Goal: Transaction & Acquisition: Purchase product/service

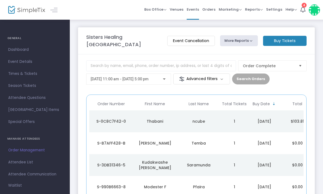
click at [287, 43] on m-button "Buy Tickets" at bounding box center [285, 41] width 44 height 10
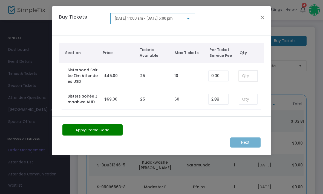
click at [249, 79] on input at bounding box center [248, 76] width 18 height 10
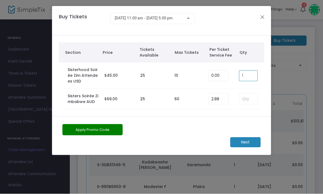
type input "1"
click at [100, 128] on button "Apply Promo Code" at bounding box center [92, 130] width 60 height 11
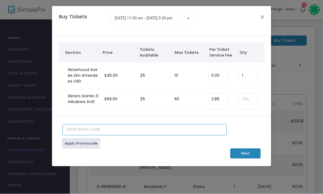
click at [101, 132] on input "text" at bounding box center [144, 130] width 164 height 11
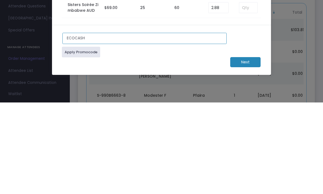
type input "ECOCASH"
click at [88, 139] on link "Apply Promocode" at bounding box center [81, 144] width 38 height 11
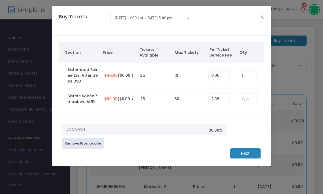
click at [247, 156] on m-button "Next" at bounding box center [245, 154] width 30 height 10
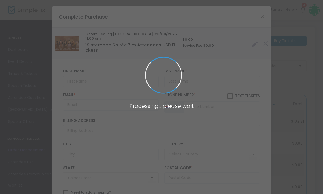
type input "[GEOGRAPHIC_DATA]"
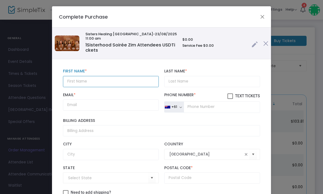
click at [94, 80] on input "text" at bounding box center [111, 81] width 96 height 11
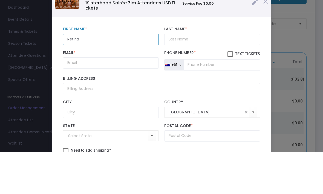
type input "Retina"
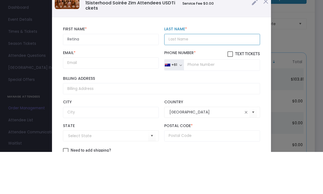
click at [189, 76] on input "Last Name *" at bounding box center [212, 81] width 96 height 11
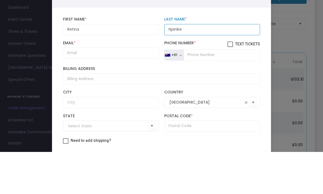
scroll to position [16, 0]
type input "Njanike"
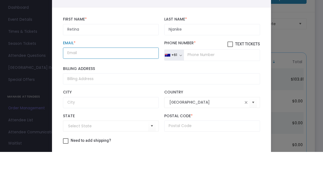
click at [105, 90] on input "Email *" at bounding box center [111, 95] width 96 height 11
type input "[EMAIL_ADDRESS][DOMAIN_NAME]"
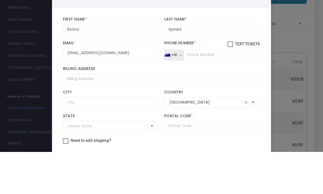
click at [170, 96] on div "button" at bounding box center [167, 97] width 5 height 3
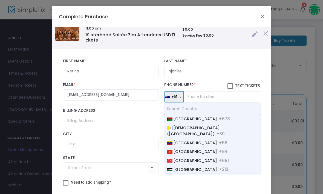
scroll to position [2131, 0]
click at [186, 194] on span "[GEOGRAPHIC_DATA]" at bounding box center [195, 196] width 44 height 5
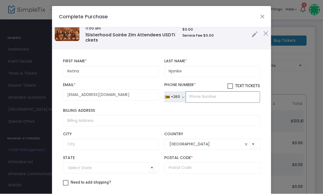
click at [211, 92] on input "tel" at bounding box center [223, 97] width 74 height 11
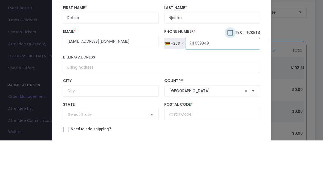
type input "711 659849"
click at [230, 84] on span at bounding box center [229, 86] width 5 height 5
click at [230, 89] on input "Text Tickets" at bounding box center [230, 89] width 0 height 0
checkbox input "true"
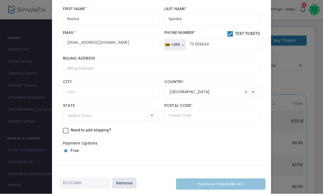
scroll to position [53, 0]
click at [248, 90] on span at bounding box center [246, 92] width 4 height 4
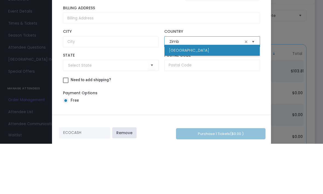
click at [213, 95] on li "[GEOGRAPHIC_DATA]" at bounding box center [212, 100] width 95 height 11
type input "[GEOGRAPHIC_DATA]"
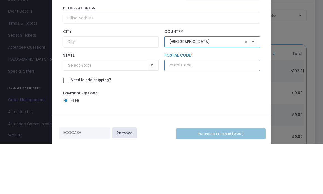
click at [207, 110] on input "text" at bounding box center [212, 115] width 96 height 11
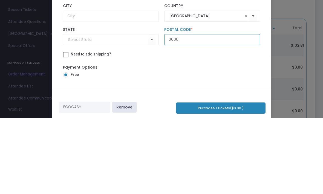
type input "0000"
click at [122, 113] on input at bounding box center [108, 116] width 80 height 6
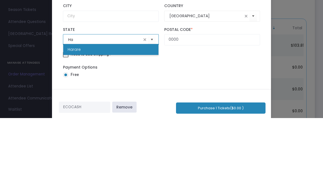
click at [127, 120] on li "Harare" at bounding box center [110, 125] width 95 height 11
type input "Harare"
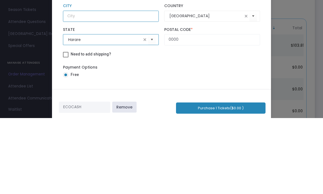
click at [128, 87] on input "text" at bounding box center [111, 92] width 96 height 11
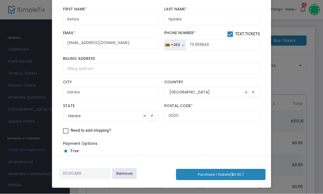
scroll to position [0, 0]
type input "Harare"
click at [231, 175] on button "Purchase 1 Tickets ($0.00 )" at bounding box center [221, 174] width 90 height 11
